Goal: Browse casually

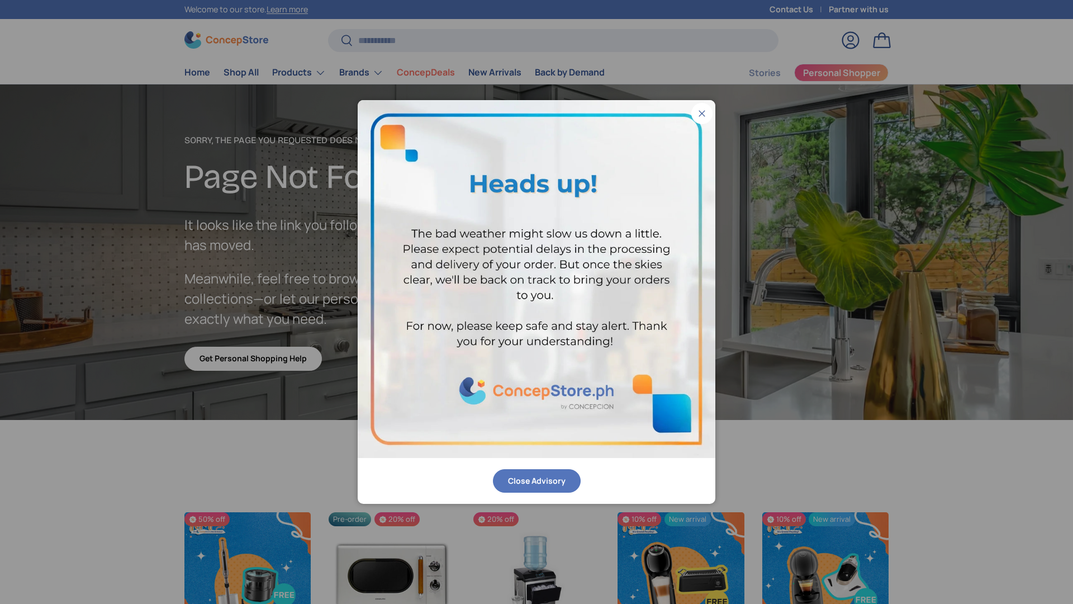
scroll to position [1943, 4570]
